Goal: Information Seeking & Learning: Learn about a topic

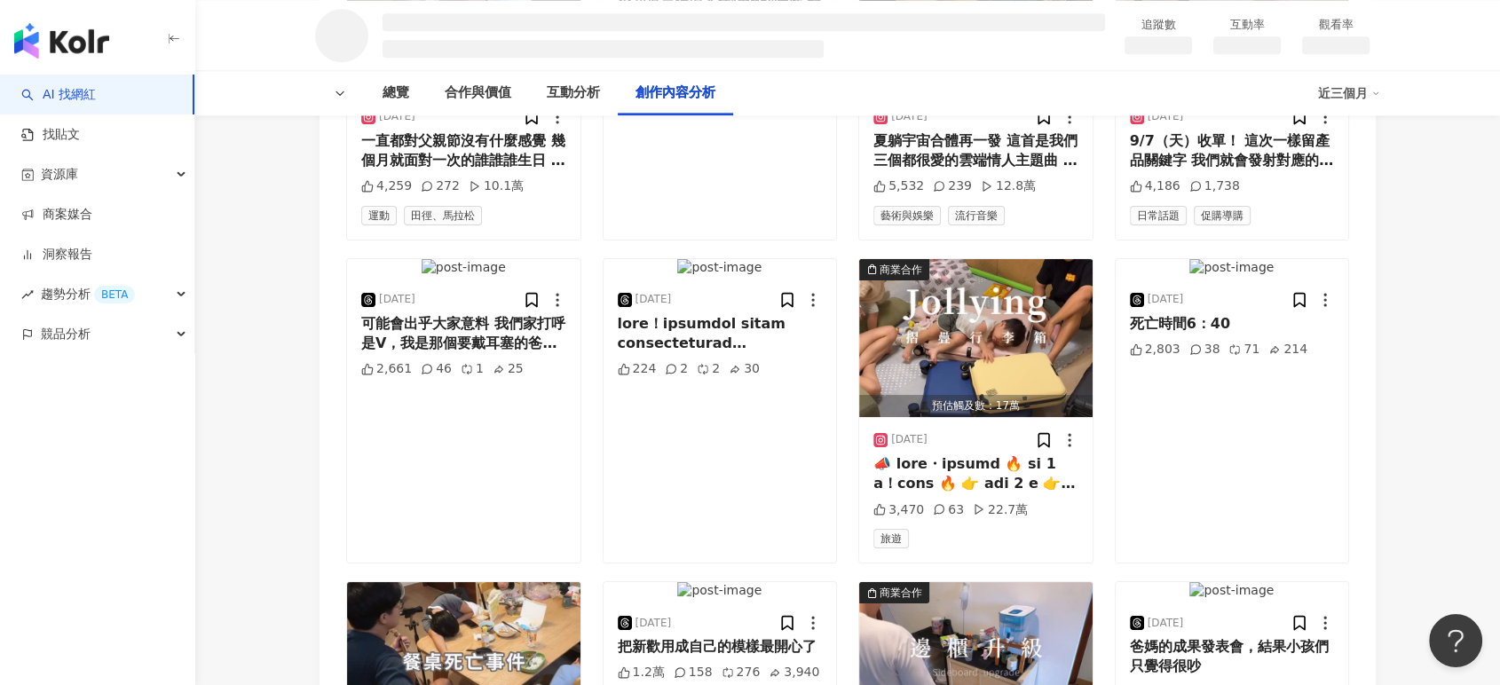
scroll to position [2042, 0]
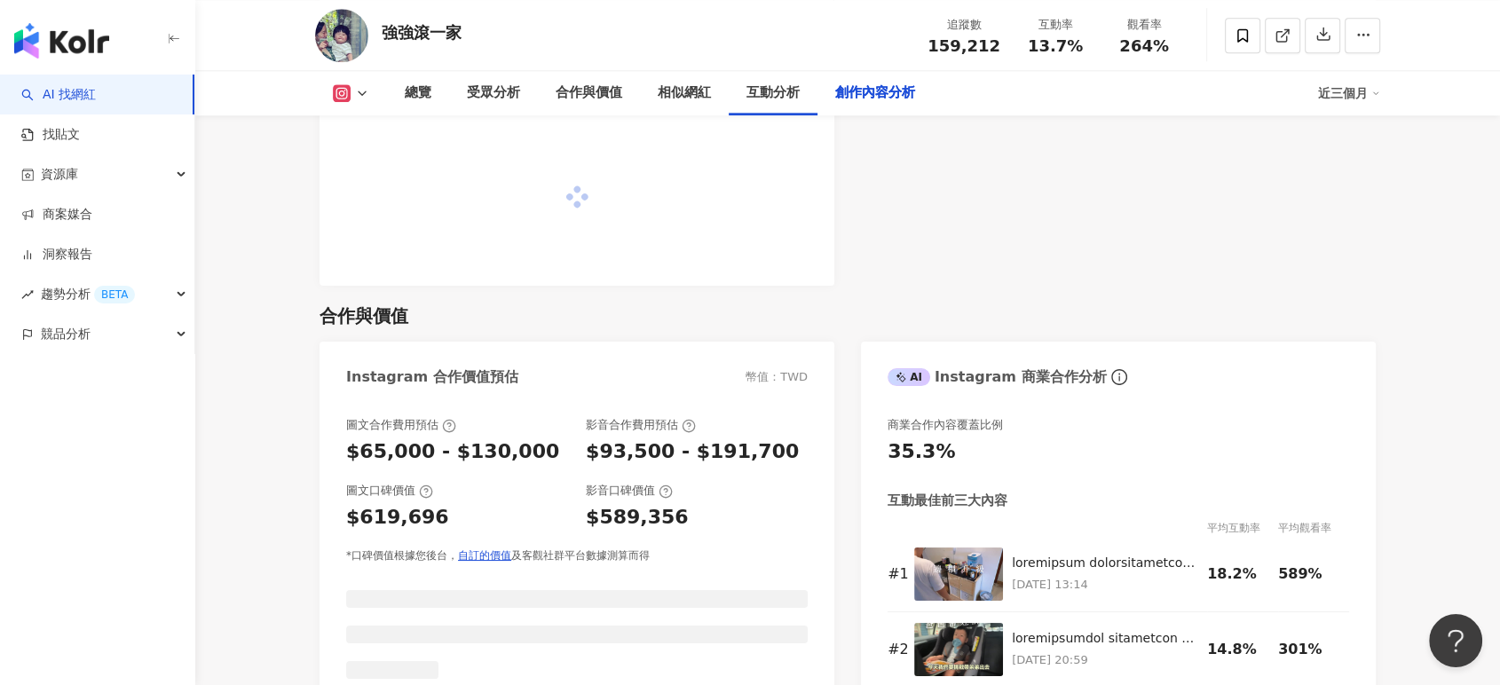
scroll to position [5333, 0]
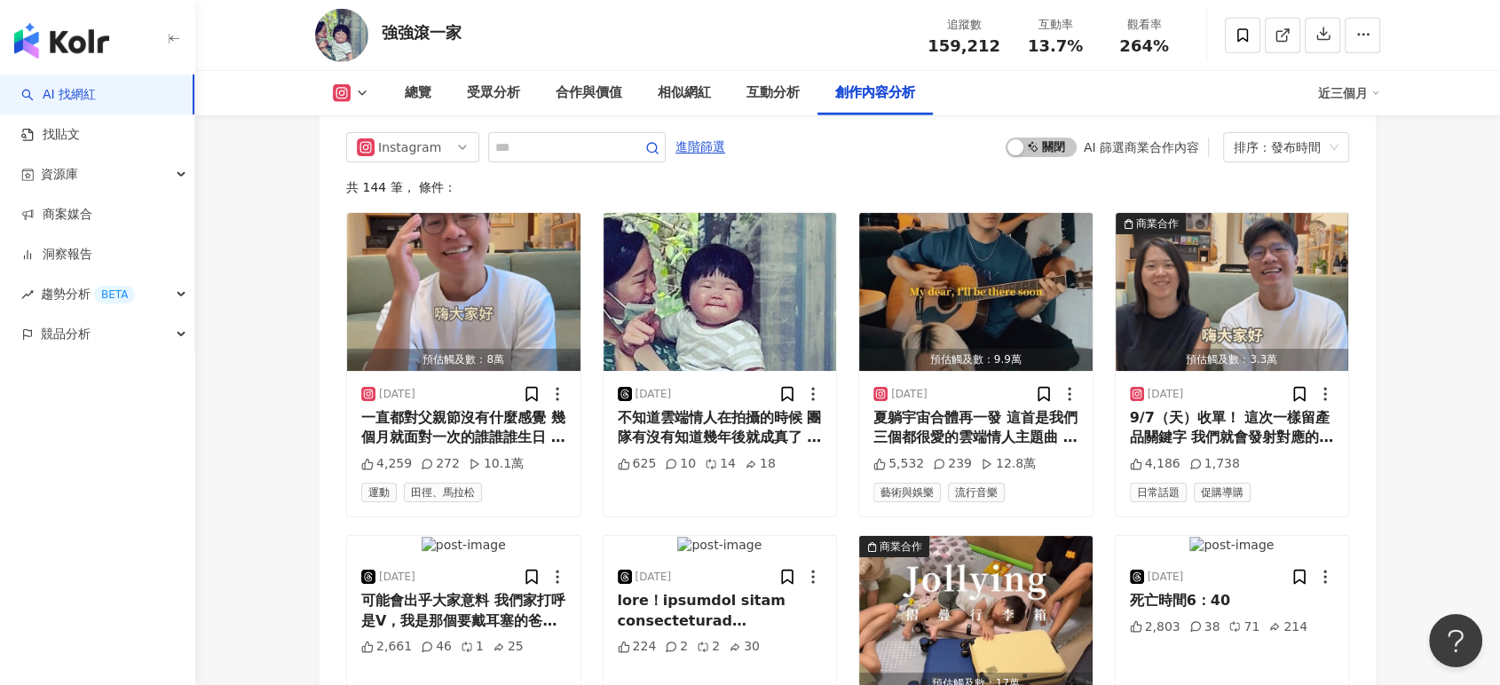
click at [553, 248] on div "Instagram 進階篩選 啟動 關閉 AI 篩選商業合作內容 排序：發布時間 共 144 筆 ， 條件： 預估觸及數：8萬 [DATE] 4,259 27…" at bounding box center [847, 652] width 1056 height 1076
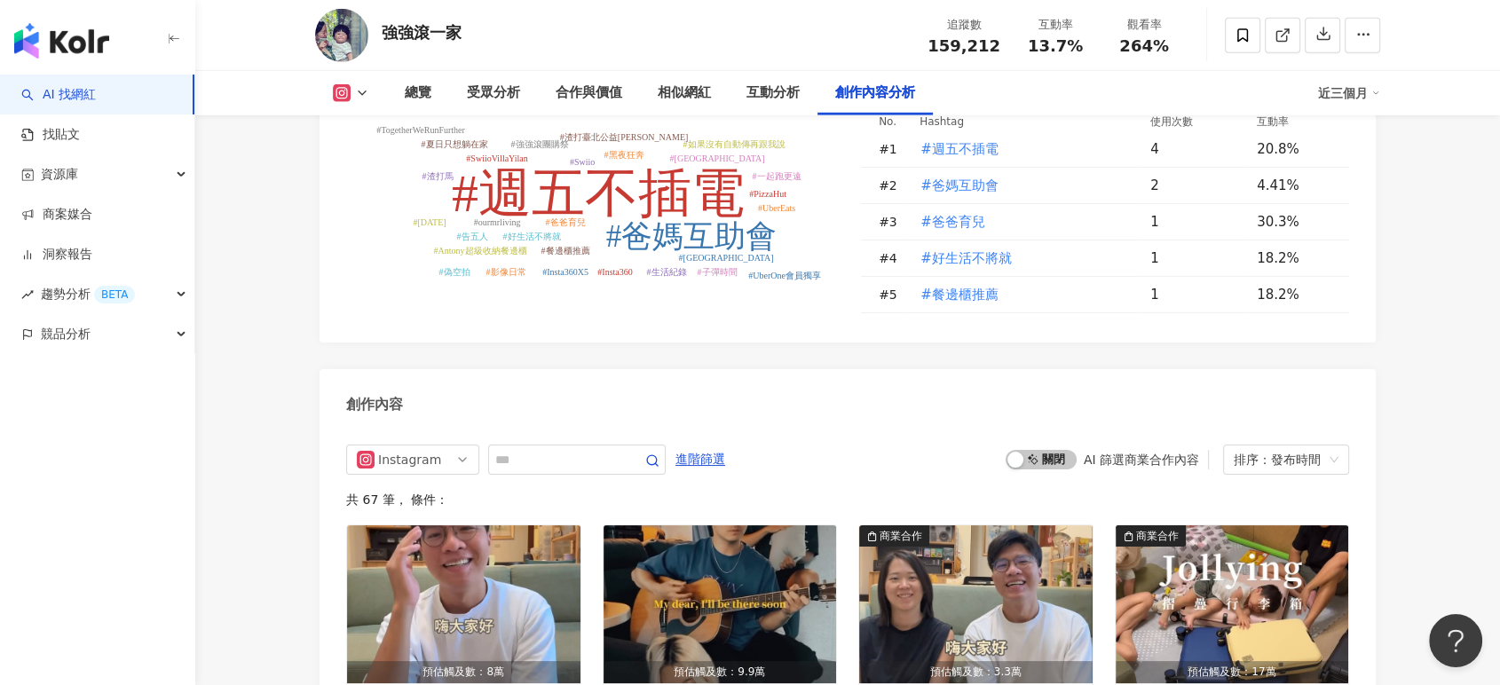
scroll to position [5423, 0]
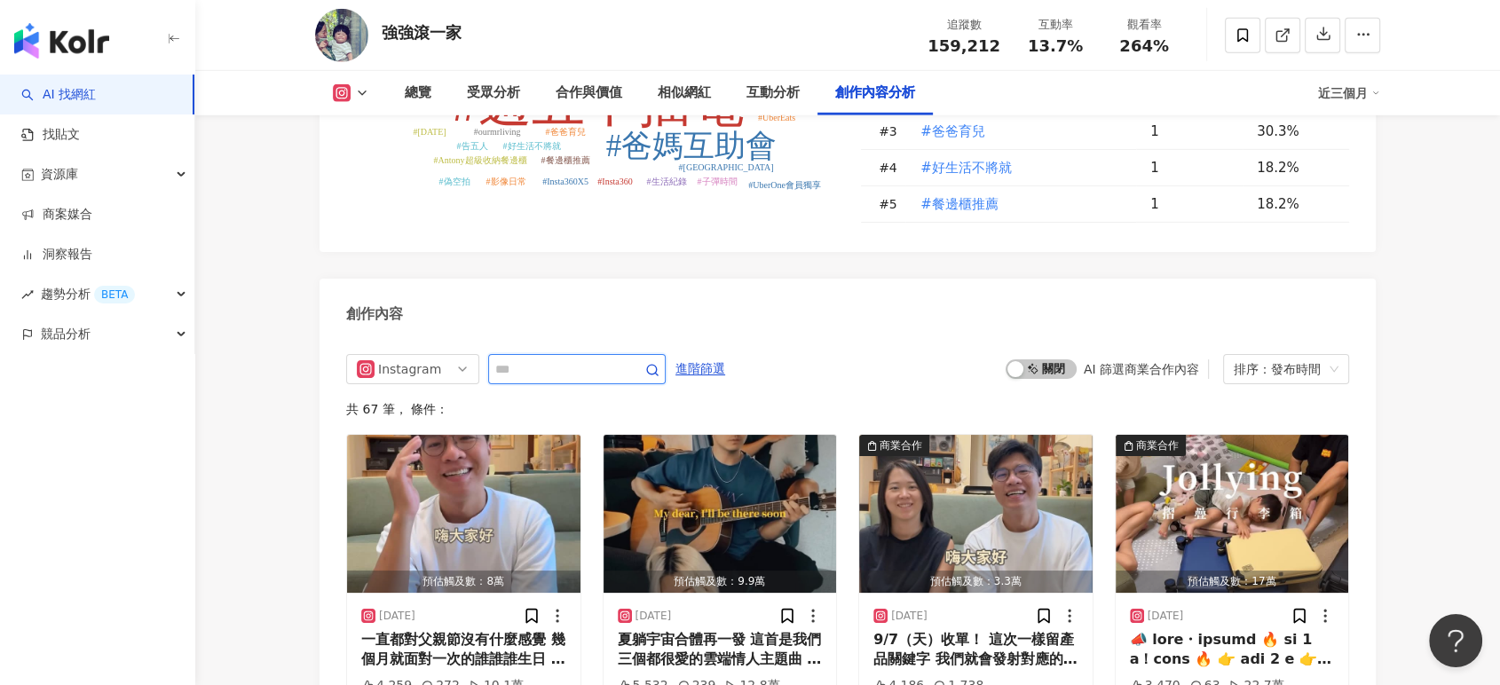
click at [547, 358] on input "text" at bounding box center [557, 368] width 124 height 21
type input "*"
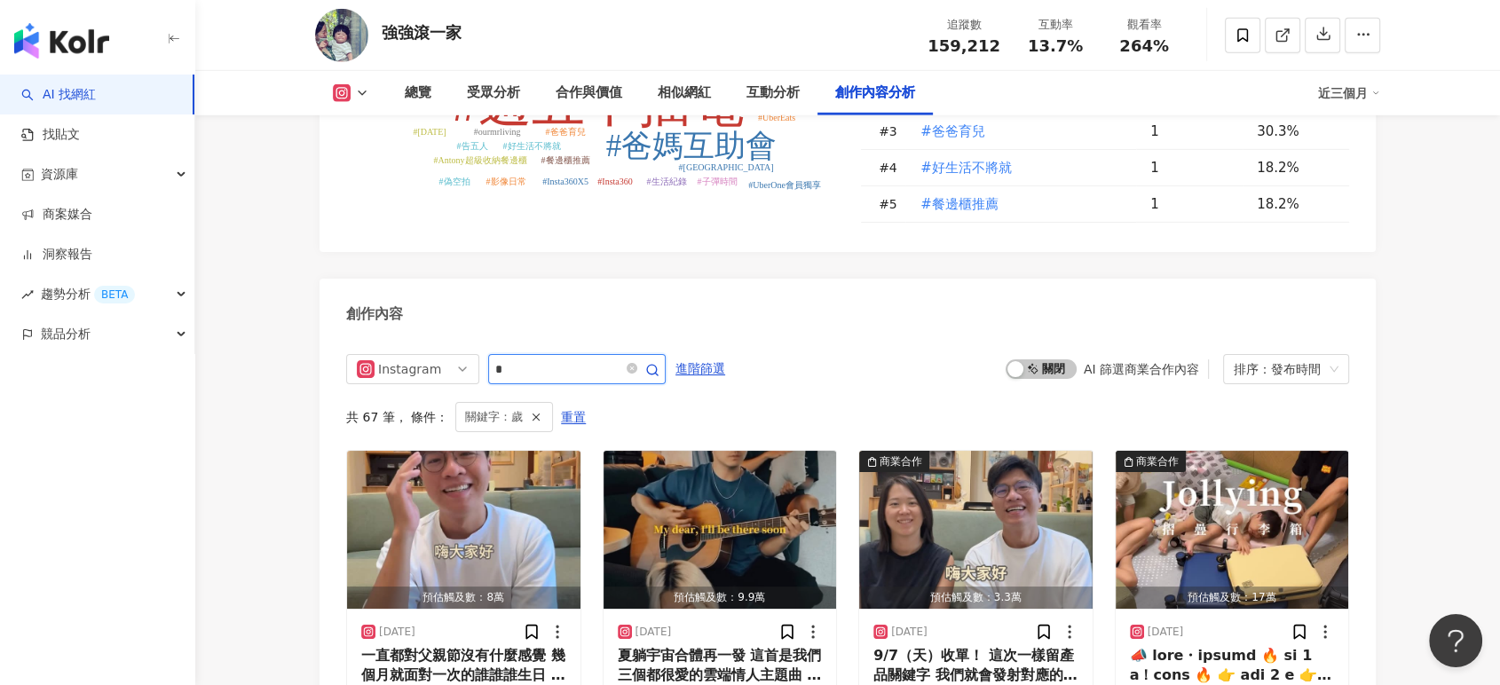
scroll to position [5492, 0]
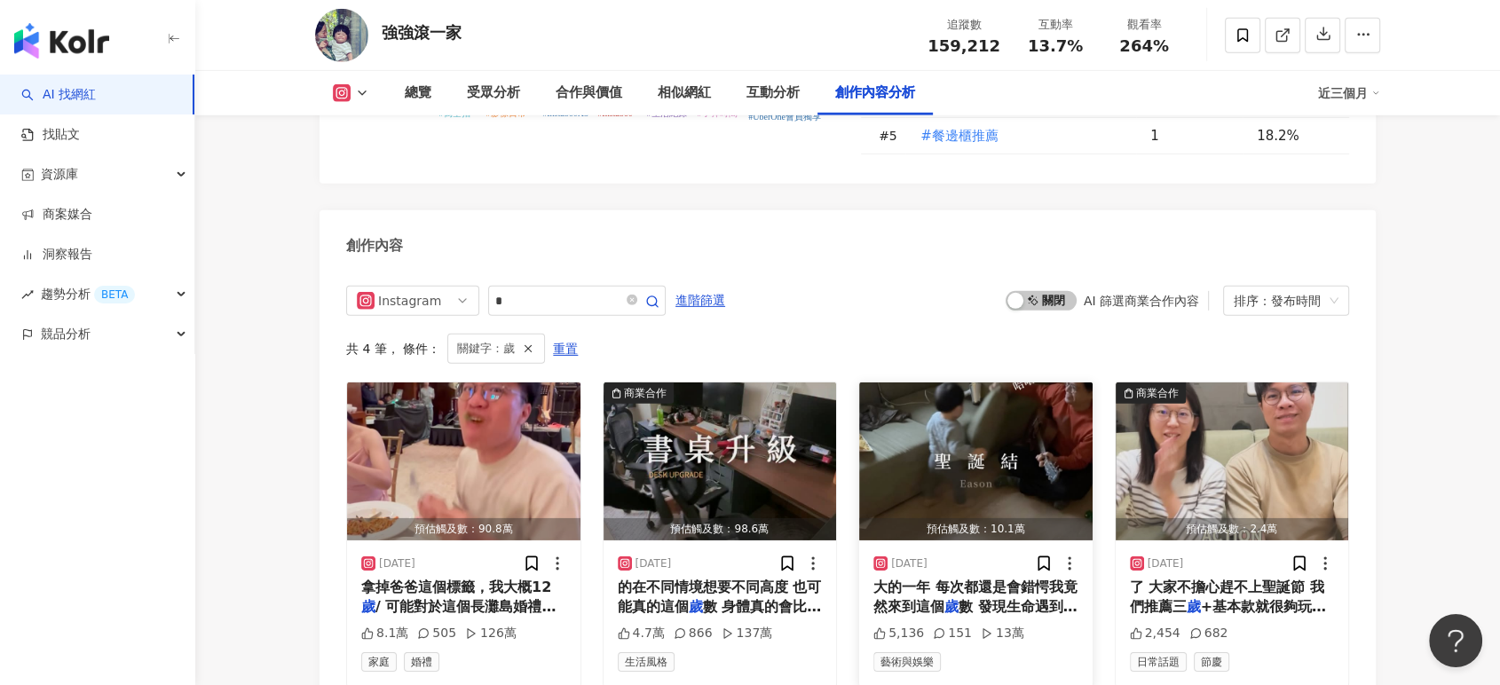
click at [989, 382] on img "button" at bounding box center [975, 461] width 233 height 158
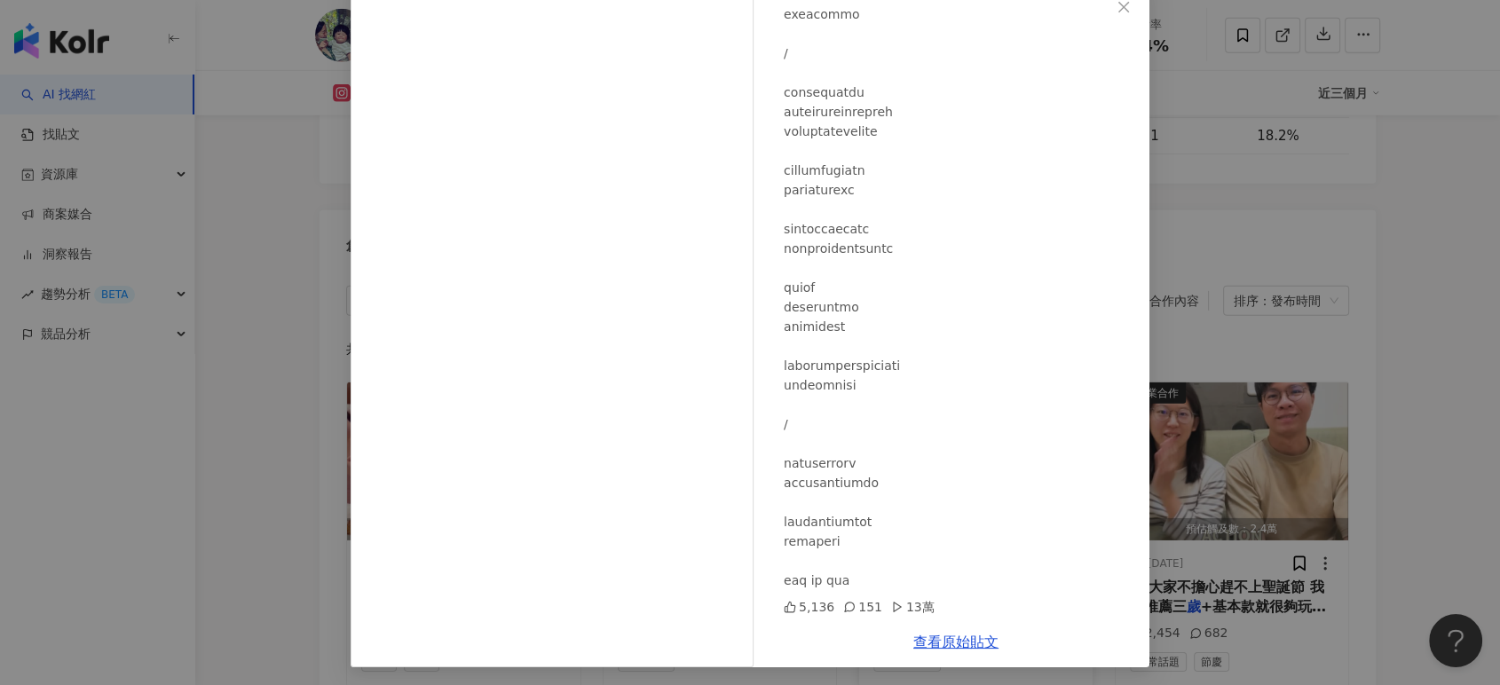
scroll to position [110, 0]
click at [1443, 340] on div "強強滾一家 [DATE] 5,136 151 13萬 查看原始貼文" at bounding box center [750, 342] width 1500 height 685
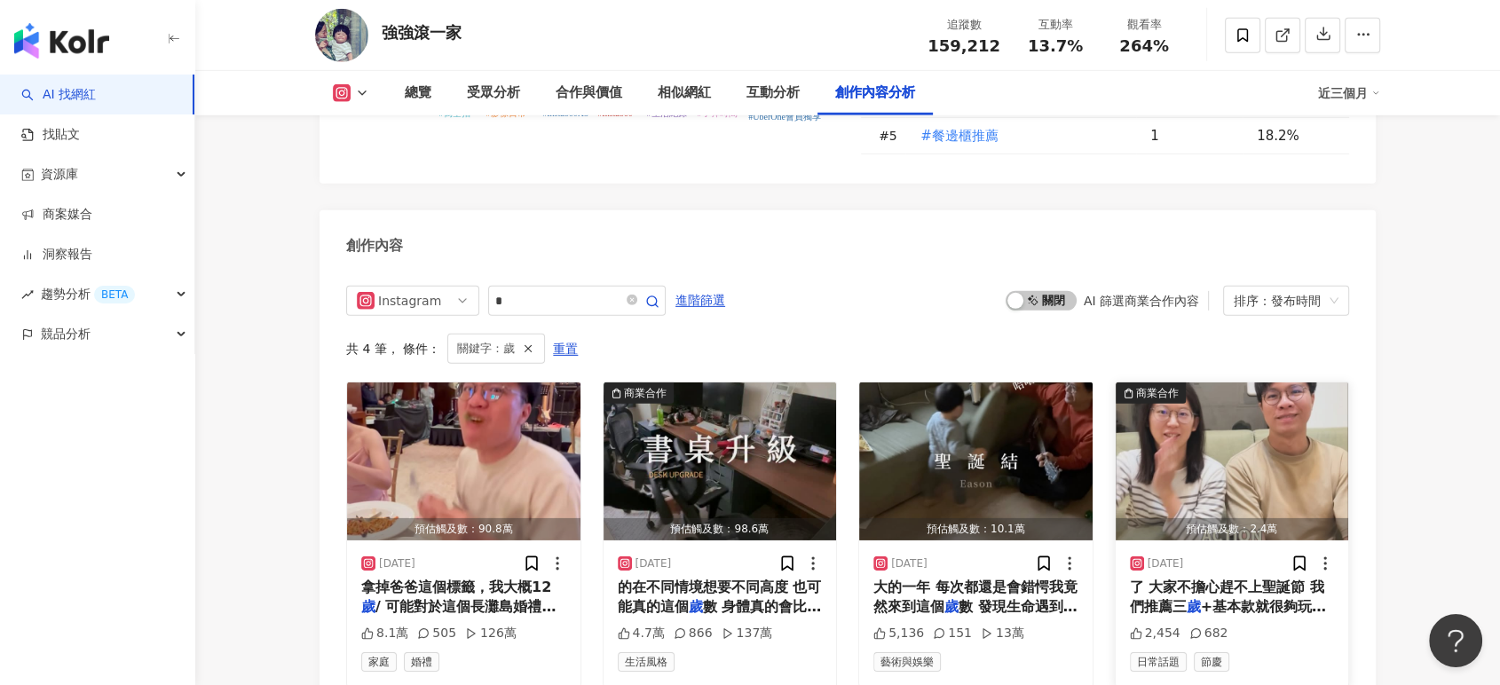
click at [1312, 382] on img "button" at bounding box center [1231, 461] width 233 height 158
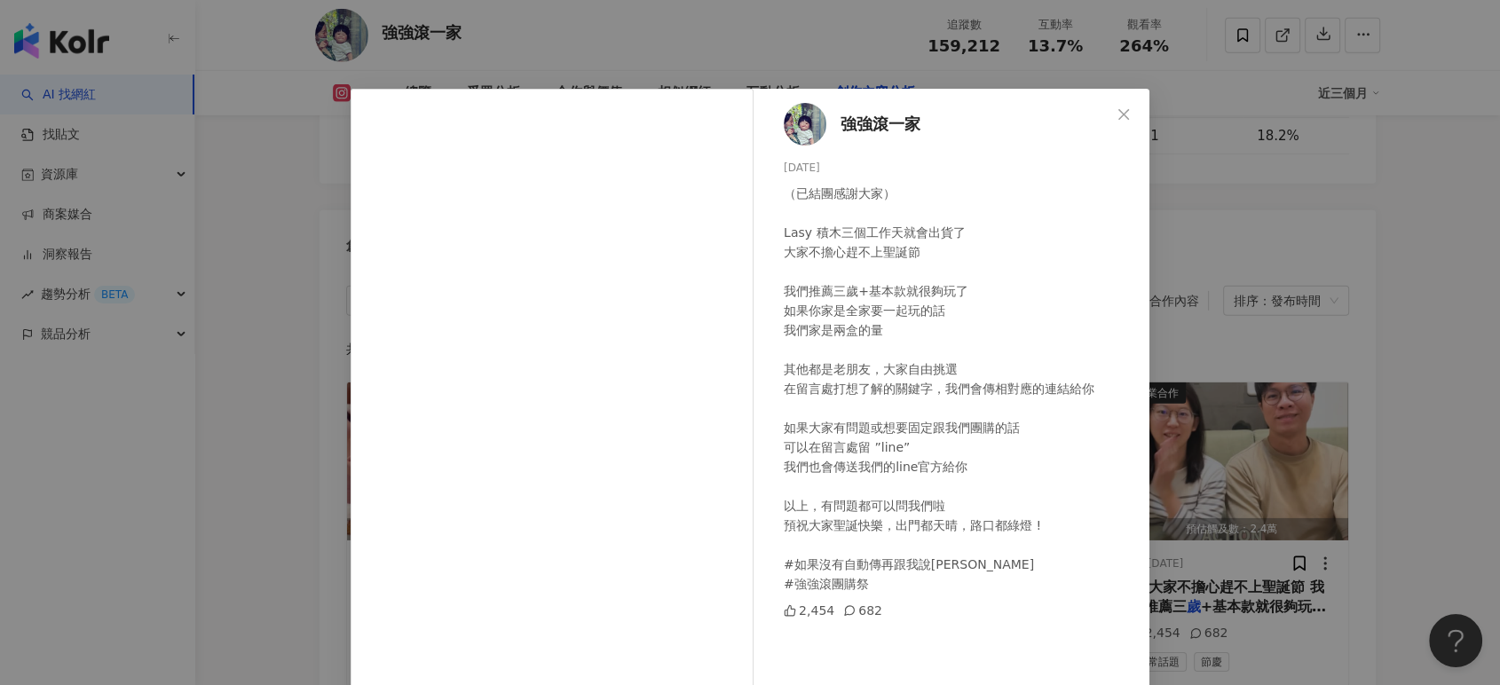
click at [1292, 310] on div "強強滾一家 [DATE] （已結團感謝大家） Lasy 積木三個工作天就會出貨了 大家不擔心趕不上聖誕節 我們推薦三歲+基本款就很夠玩了 如果你家是全家要一起…" at bounding box center [750, 342] width 1500 height 685
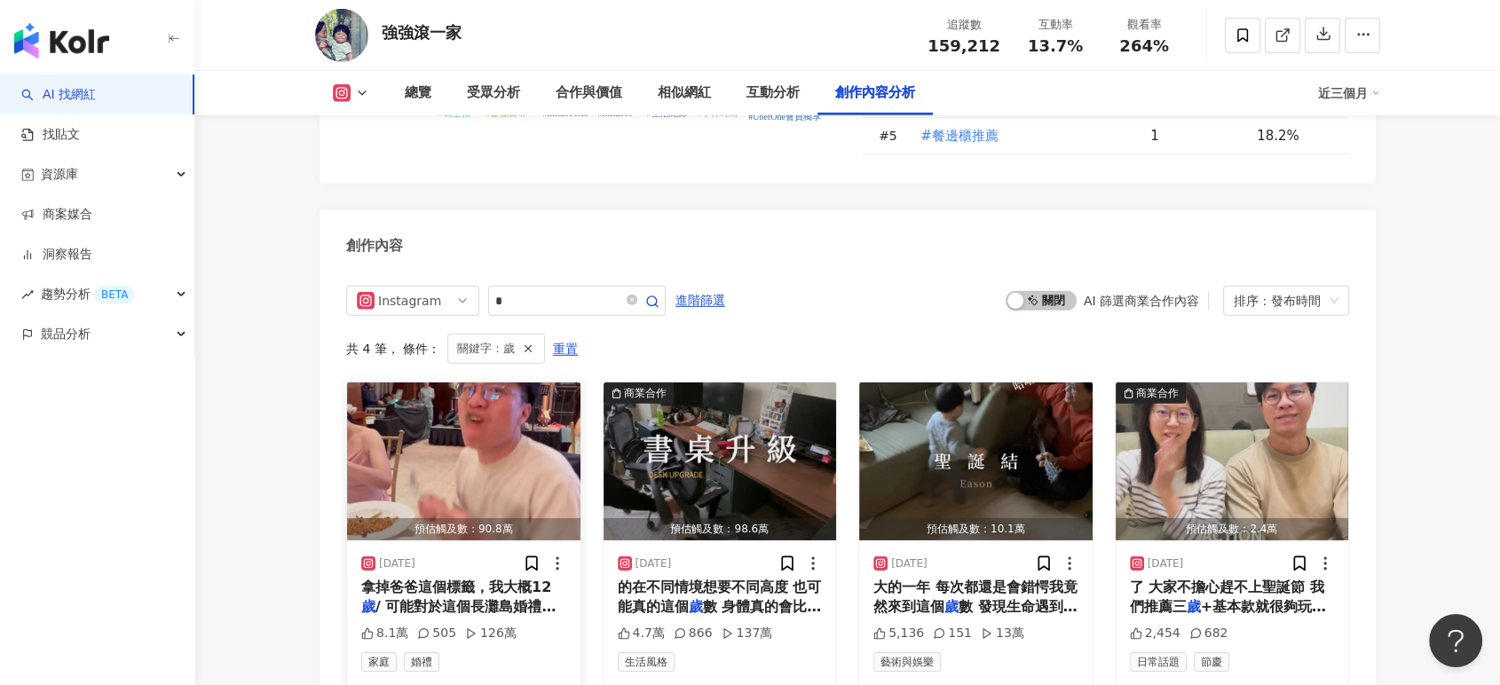
click at [532, 382] on img "button" at bounding box center [463, 461] width 233 height 158
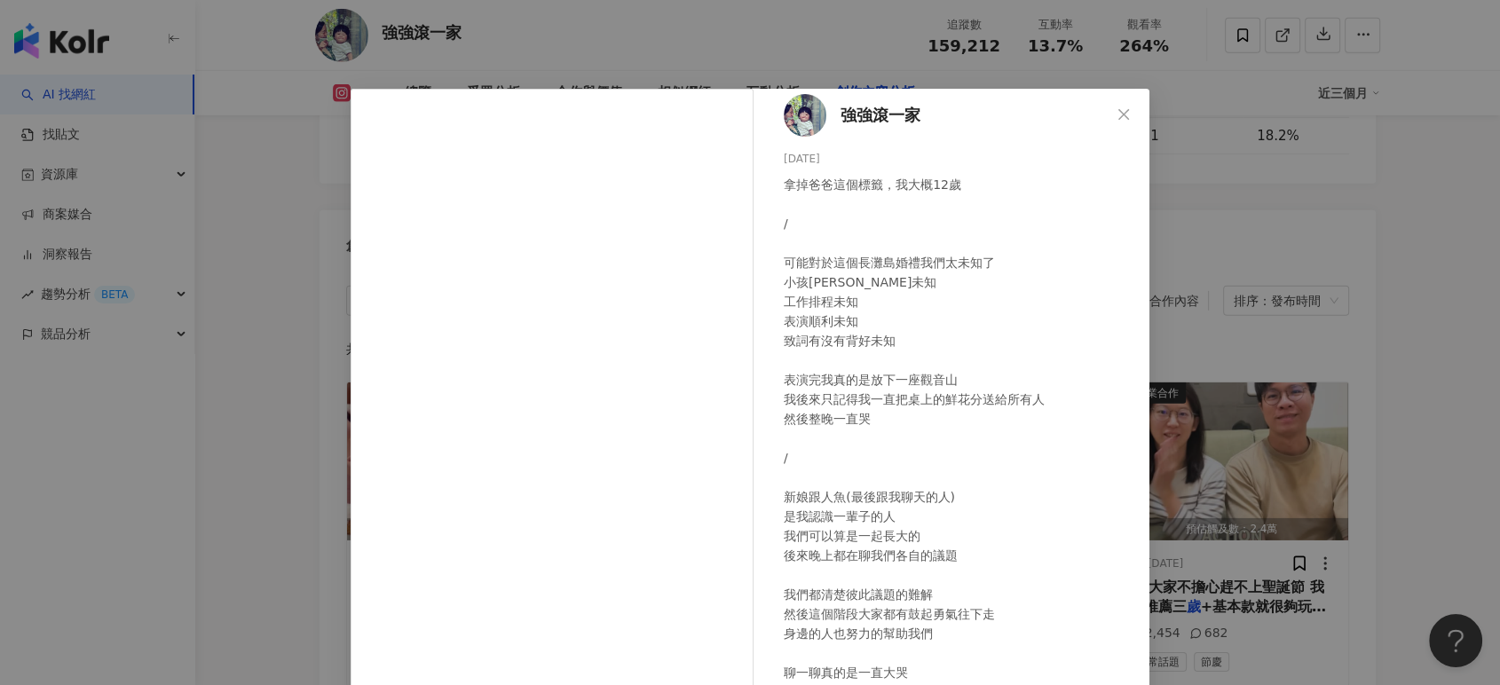
scroll to position [13, 0]
drag, startPoint x: 1300, startPoint y: 286, endPoint x: 1342, endPoint y: 343, distance: 70.5
click at [1300, 286] on div "強強滾一家 [DATE] 拿掉爸爸這個標籤，我大概12歲 / 可能對於這個長灘島婚禮我們太未知了 小孩[PERSON_NAME]未知 工作排程未知 表演順利未…" at bounding box center [750, 342] width 1500 height 685
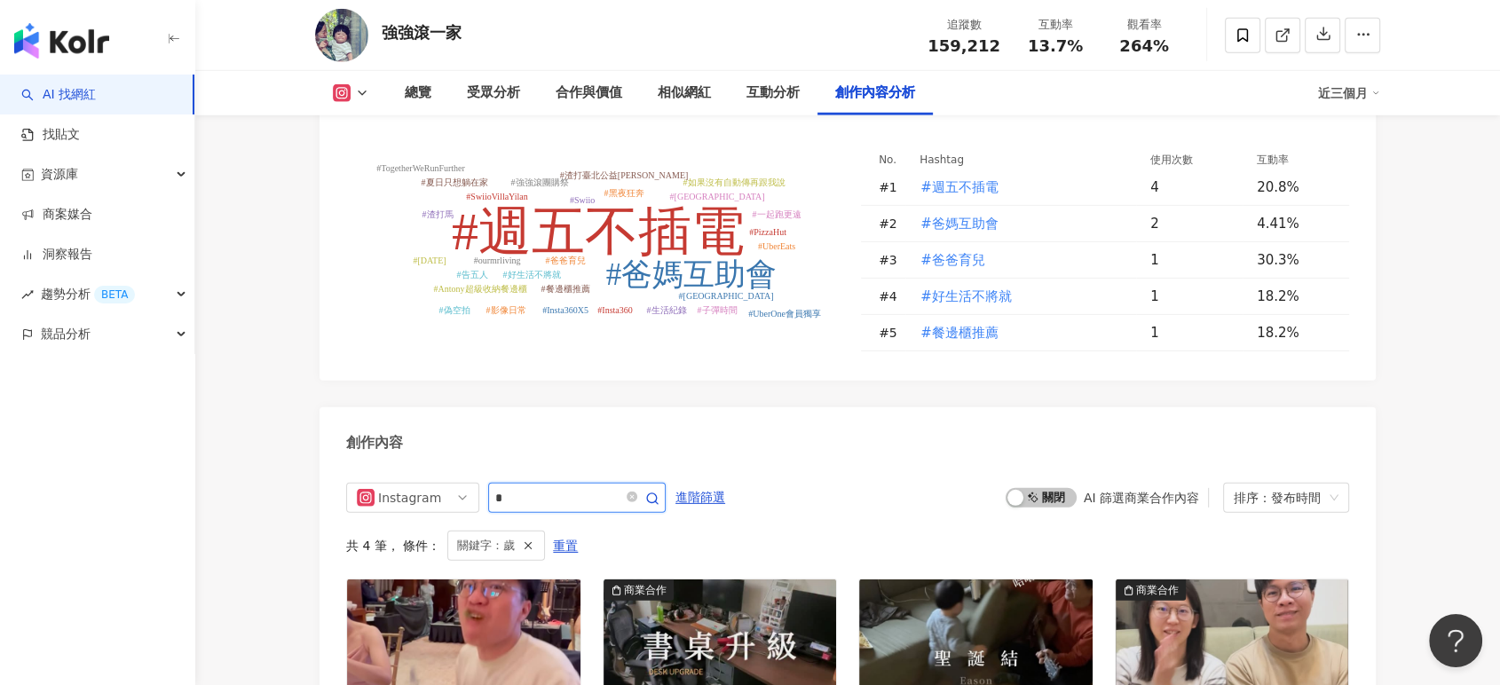
click at [547, 487] on input "*" at bounding box center [557, 497] width 124 height 21
